Goal: Task Accomplishment & Management: Complete application form

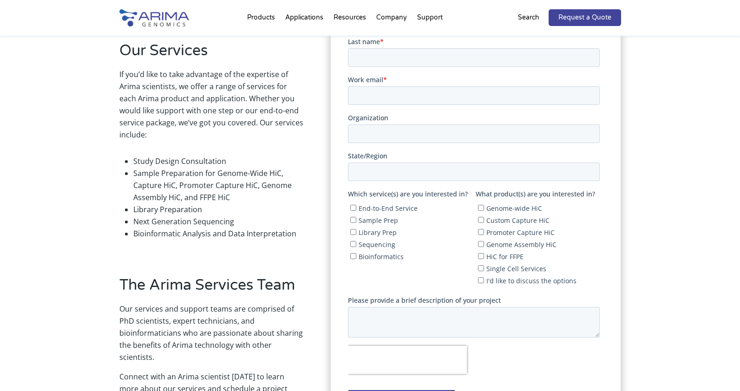
scroll to position [262, 0]
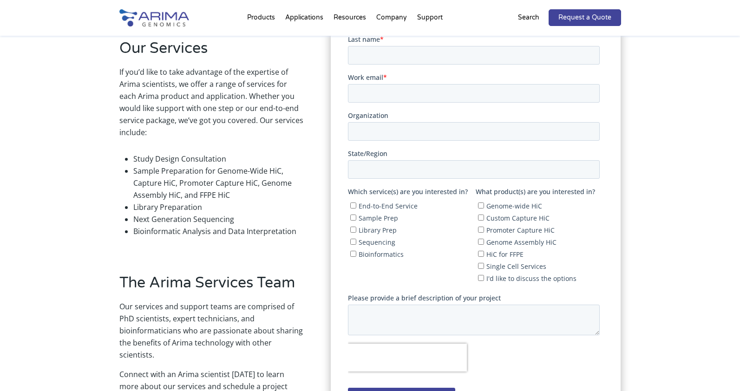
click at [352, 205] on input "End-to-End Service" at bounding box center [353, 205] width 6 height 6
checkbox input "true"
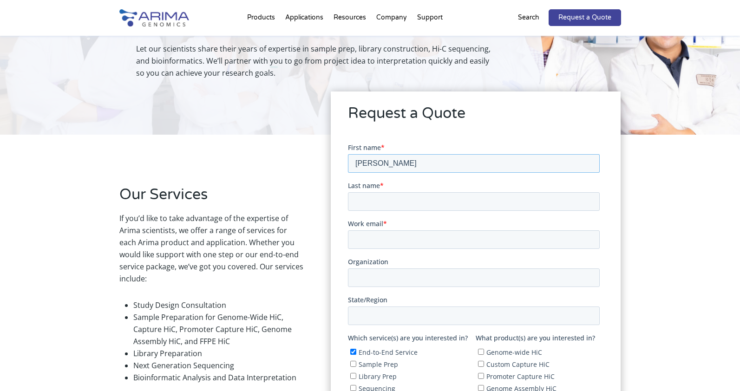
scroll to position [114, 0]
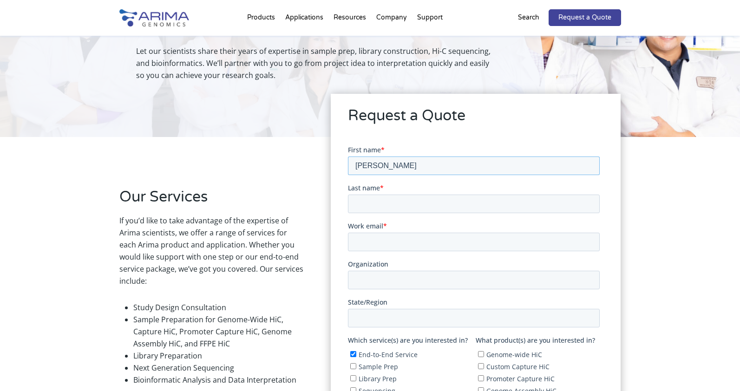
type input "Antonio"
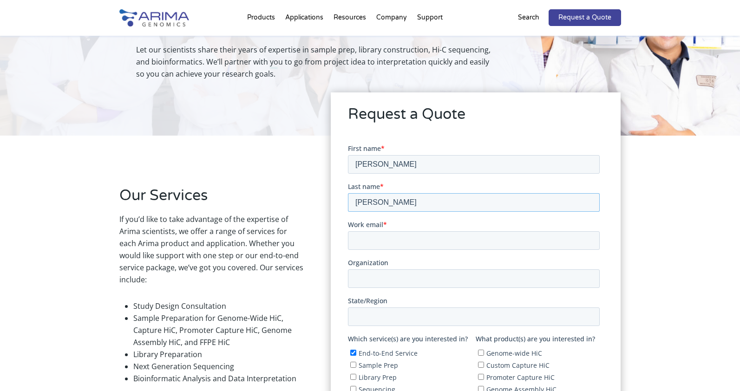
type input "Iavarone"
type input "axi435@miami.edu"
drag, startPoint x: 490, startPoint y: 278, endPoint x: 505, endPoint y: 286, distance: 17.0
click at [490, 278] on input "University of Miami Miller School of Medcine" at bounding box center [474, 277] width 252 height 19
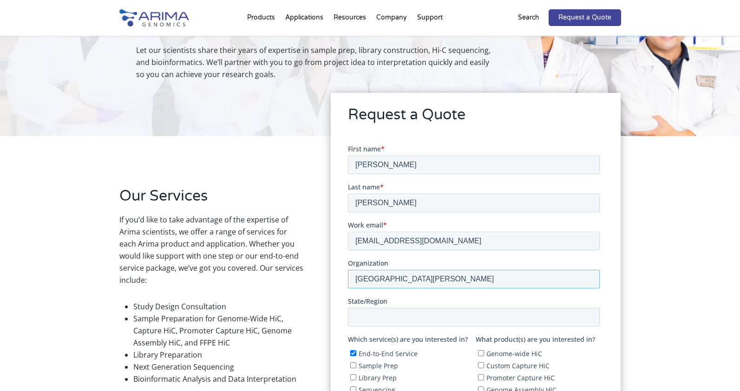
type input "University of Miami Miller School of Medicine"
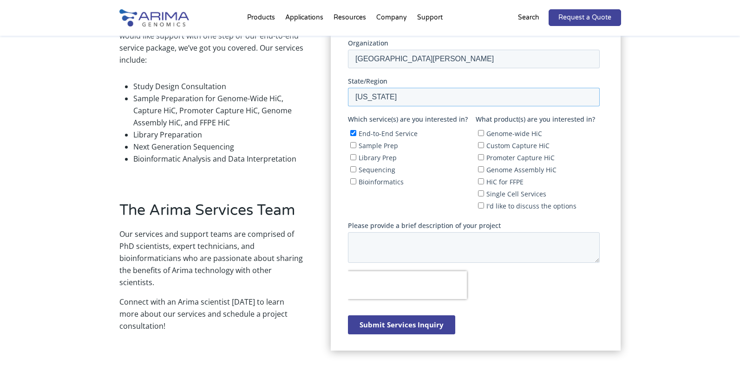
scroll to position [331, 0]
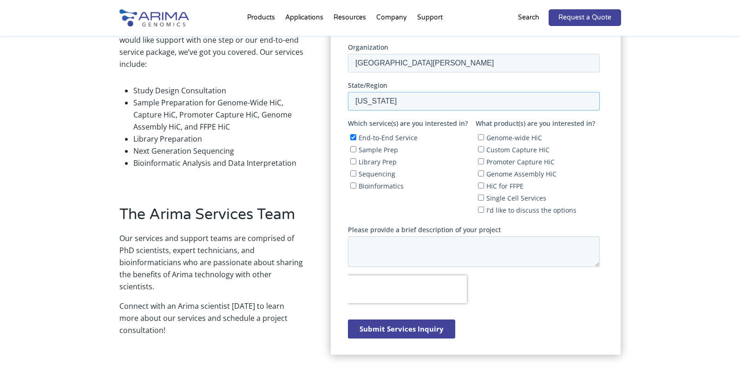
type input "Florida"
click at [361, 241] on textarea "Please provide a brief description of your project" at bounding box center [474, 251] width 252 height 31
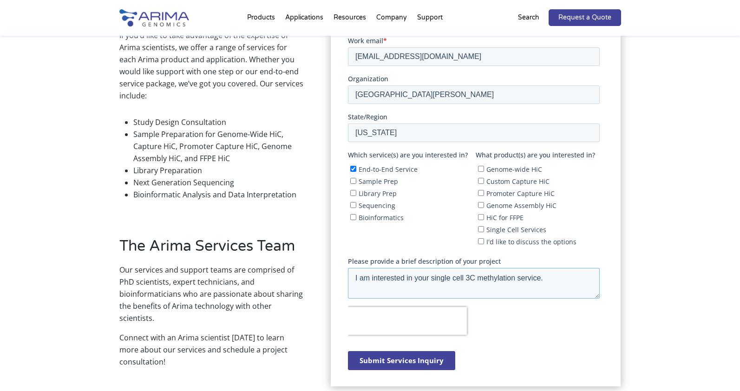
scroll to position [300, 0]
drag, startPoint x: 541, startPoint y: 276, endPoint x: 557, endPoint y: 292, distance: 22.3
click at [541, 276] on textarea "I am interested in your single cell 3C methylation service. We are interested i…" at bounding box center [474, 282] width 252 height 31
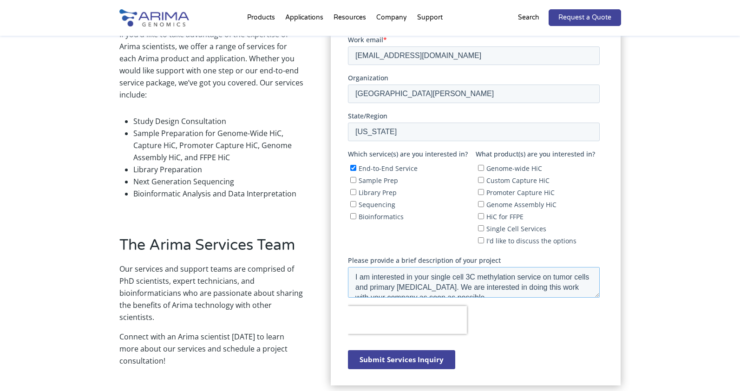
click at [480, 282] on textarea "I am interested in your single cell 3C methylation service on tumor cells and p…" at bounding box center [474, 282] width 252 height 31
click at [464, 286] on textarea "I am interested in your single cell 3C methylation service on tumor cells and p…" at bounding box center [474, 282] width 252 height 31
type textarea "I am interested in your single cell 3C methylation service on tumor cells and p…"
click at [480, 227] on input "Single Cell Services" at bounding box center [481, 228] width 6 height 6
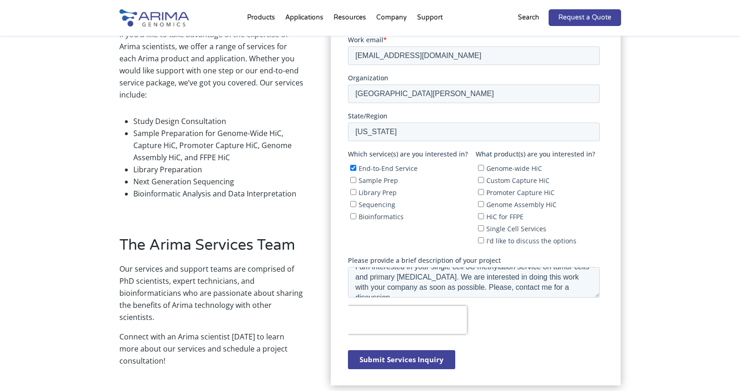
checkbox input "true"
click at [481, 237] on input "I'd like to discuss the options" at bounding box center [481, 240] width 6 height 6
checkbox input "true"
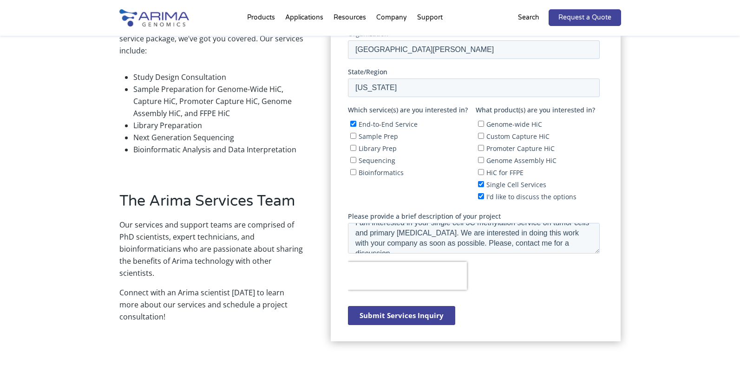
scroll to position [345, 0]
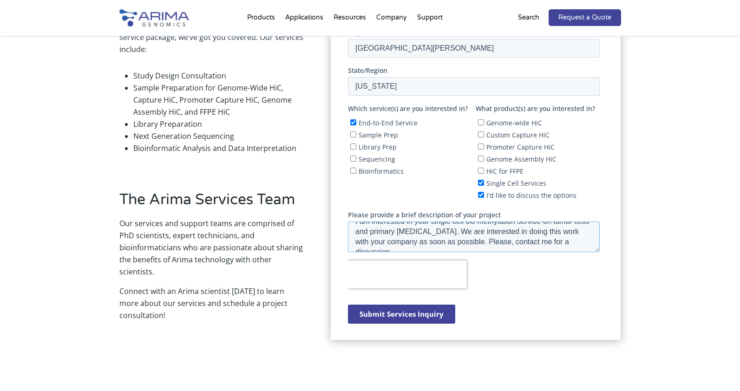
click at [579, 242] on textarea "I am interested in your single cell 3C methylation service on tumor cells and p…" at bounding box center [474, 236] width 252 height 31
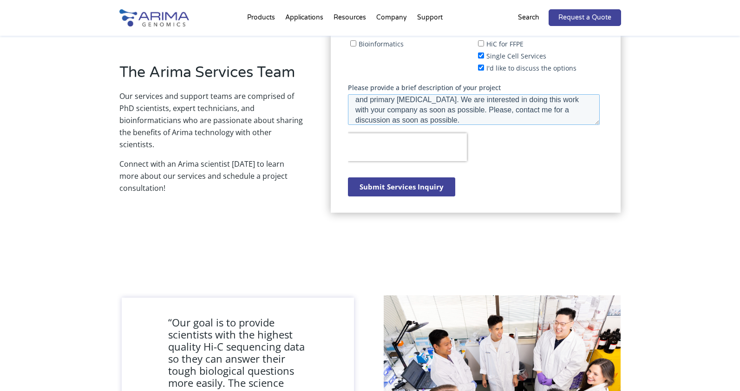
scroll to position [466, 0]
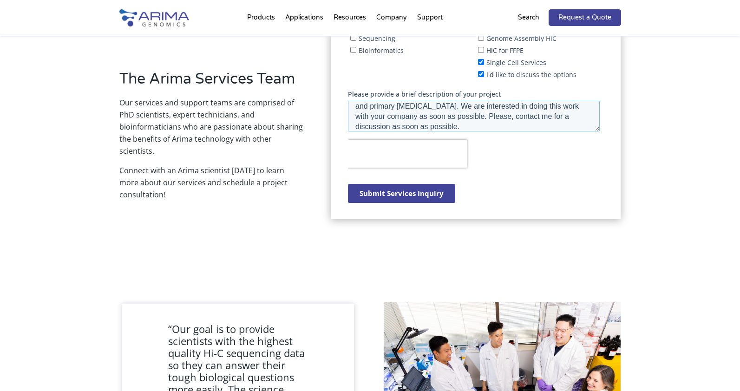
type textarea "I am interested in your single cell 3C methylation service on tumor cells and p…"
click at [409, 192] on input "Submit Services Inquiry" at bounding box center [401, 193] width 107 height 19
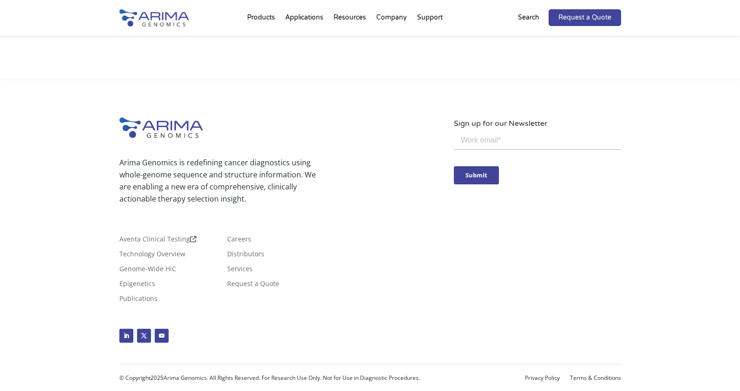
scroll to position [900, 0]
click at [524, 19] on p "Search" at bounding box center [528, 18] width 21 height 12
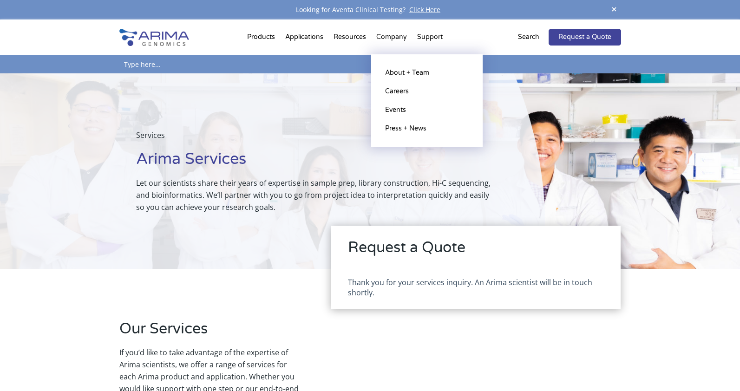
scroll to position [0, 0]
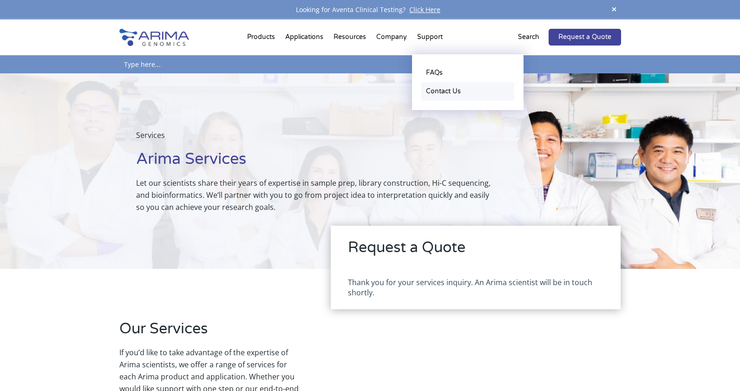
click at [437, 91] on link "Contact Us" at bounding box center [467, 91] width 93 height 19
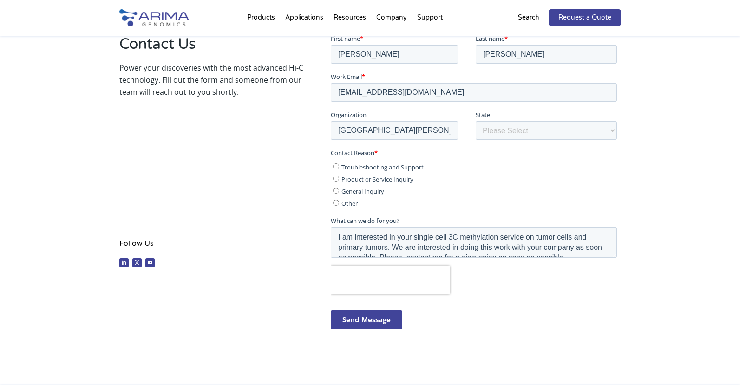
scroll to position [170, 0]
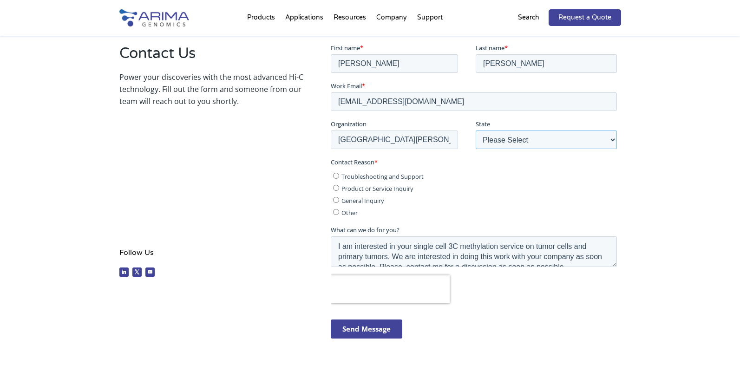
select select "Florida"
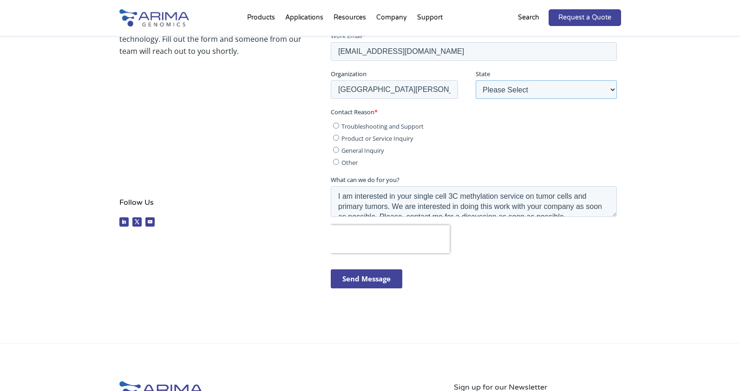
scroll to position [0, 0]
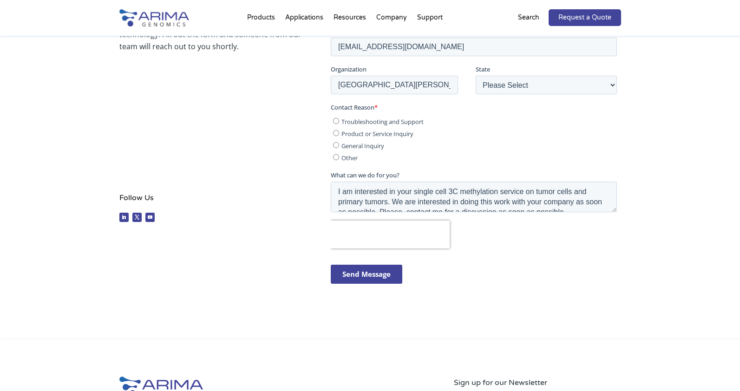
click at [335, 149] on ul "Troubleshooting and Support Product or Service Inquiry General Inquiry Other" at bounding box center [474, 138] width 286 height 48
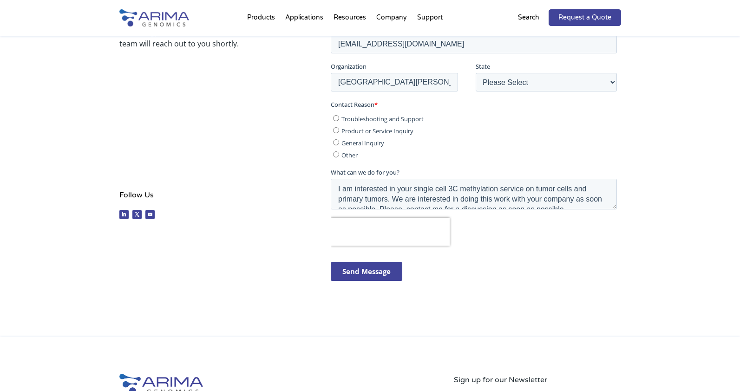
scroll to position [227, 0]
click at [335, 144] on input "General Inquiry" at bounding box center [336, 142] width 6 height 6
radio input "true"
click at [370, 271] on input "Send Message" at bounding box center [366, 271] width 71 height 19
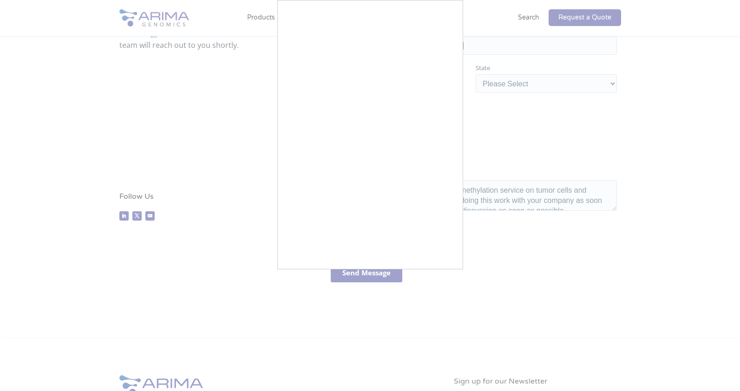
scroll to position [225, 0]
